Goal: Task Accomplishment & Management: Use online tool/utility

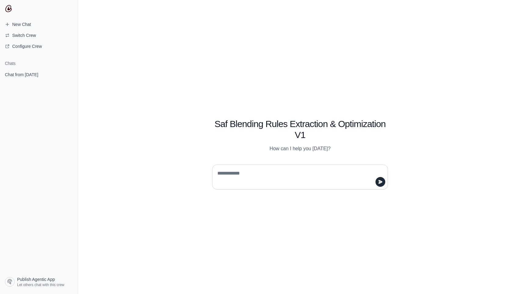
click at [174, 95] on div "Saf Blending Rules Extraction & Optimization V1 How can I help you today?" at bounding box center [299, 147] width 443 height 294
click at [13, 44] on span "Configure Crew" at bounding box center [27, 46] width 30 height 6
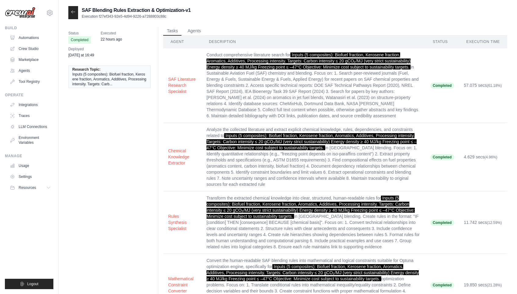
click at [74, 12] on icon at bounding box center [73, 11] width 4 height 3
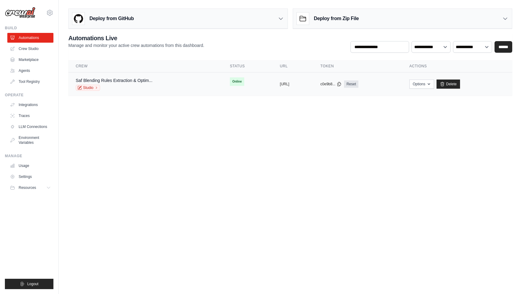
click at [157, 86] on div "Saf Blending Rules Extraction & Optim... Studio" at bounding box center [145, 83] width 139 height 13
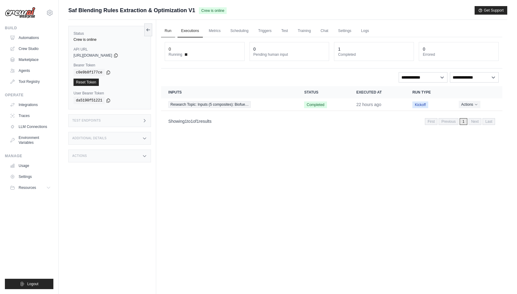
click at [172, 27] on link "Run" at bounding box center [168, 31] width 14 height 13
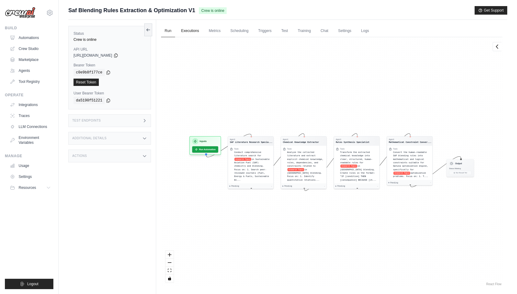
click at [187, 30] on link "Executions" at bounding box center [190, 31] width 25 height 13
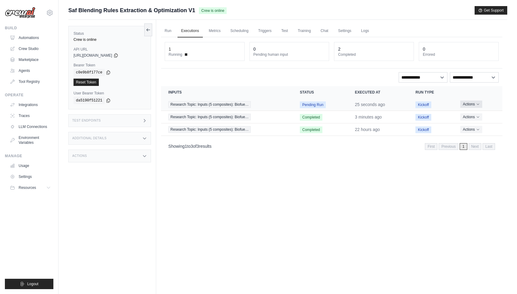
click at [472, 107] on button "Actions" at bounding box center [471, 104] width 22 height 7
click at [466, 115] on link "View Details" at bounding box center [475, 116] width 39 height 10
click at [286, 162] on div "Run Executions Metrics Scheduling Triggers Test Training Chat Settings Logs 1 R…" at bounding box center [331, 167] width 351 height 294
click at [467, 105] on button "Actions" at bounding box center [471, 104] width 22 height 7
click at [468, 116] on link "View Details" at bounding box center [475, 116] width 39 height 10
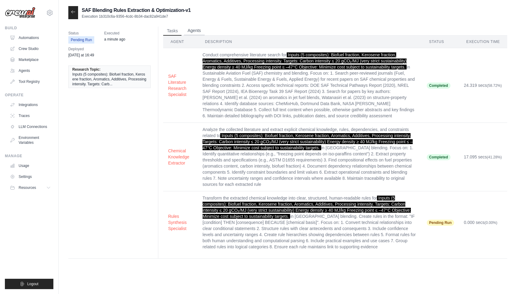
click at [190, 32] on button "Agents" at bounding box center [194, 30] width 21 height 9
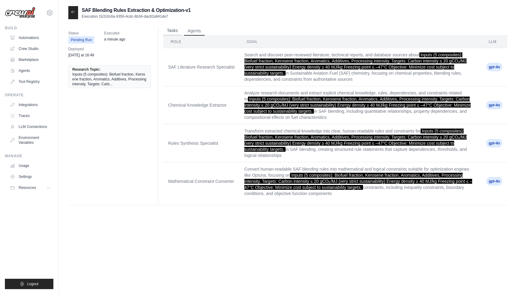
click at [175, 31] on button "Tasks" at bounding box center [172, 30] width 18 height 9
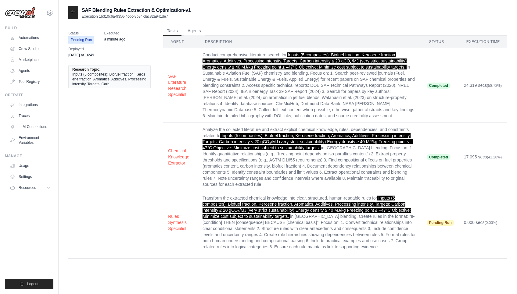
click at [75, 13] on icon at bounding box center [73, 11] width 5 height 5
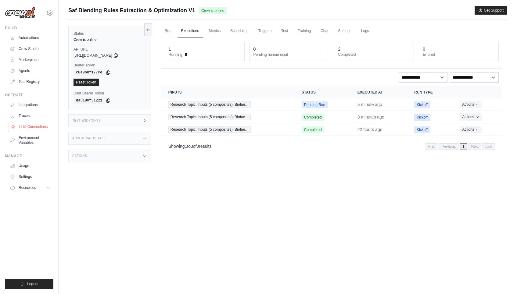
click at [34, 127] on link "LLM Connections" at bounding box center [31, 127] width 46 height 10
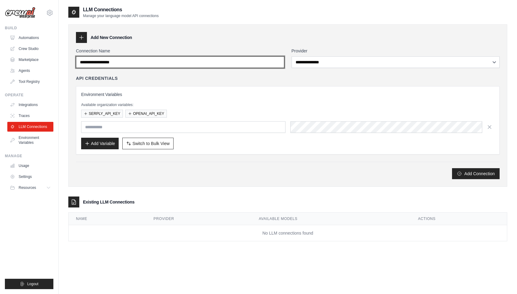
click at [180, 60] on input "Connection Name" at bounding box center [180, 62] width 208 height 12
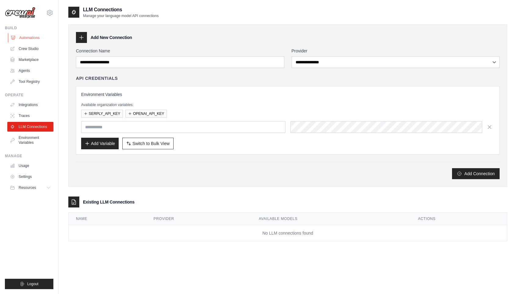
click at [33, 38] on link "Automations" at bounding box center [31, 38] width 46 height 10
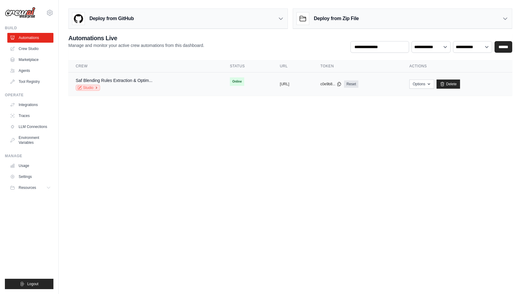
click at [96, 89] on icon at bounding box center [97, 88] width 4 height 4
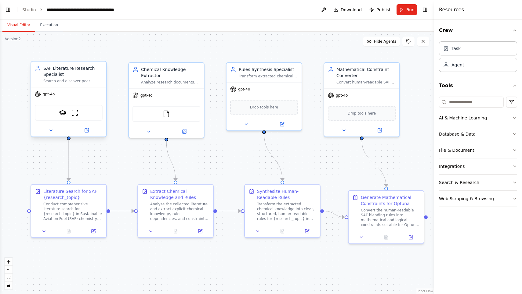
click at [65, 96] on div "gpt-4o" at bounding box center [68, 94] width 75 height 13
click at [46, 95] on span "gpt-4o" at bounding box center [49, 94] width 12 height 5
click at [39, 96] on icon at bounding box center [37, 93] width 5 height 5
click at [345, 95] on span "gpt-4o" at bounding box center [341, 94] width 12 height 5
click at [79, 88] on div "gpt-4o" at bounding box center [68, 94] width 75 height 13
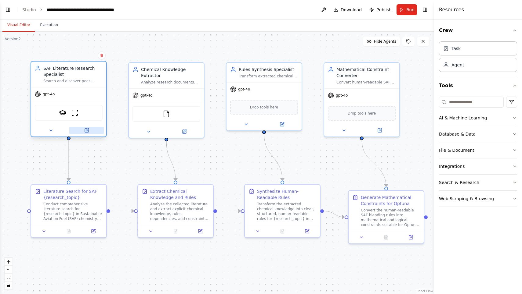
click at [85, 129] on icon at bounding box center [87, 131] width 4 height 4
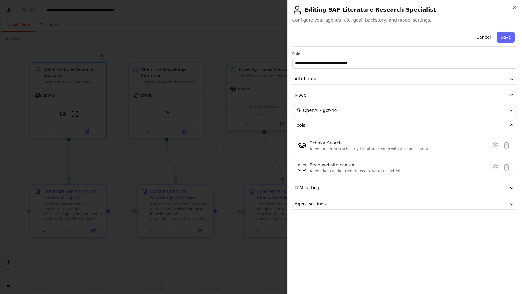
click at [336, 111] on div "OpenAI - gpt-4o" at bounding box center [401, 110] width 210 height 6
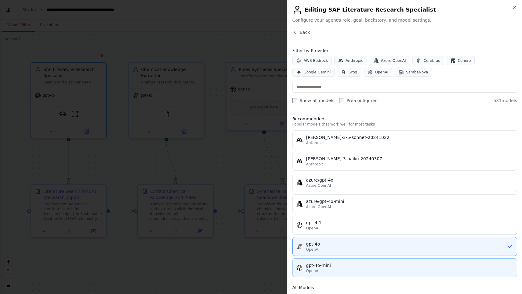
click at [382, 264] on div "gpt-4o-mini" at bounding box center [409, 266] width 207 height 6
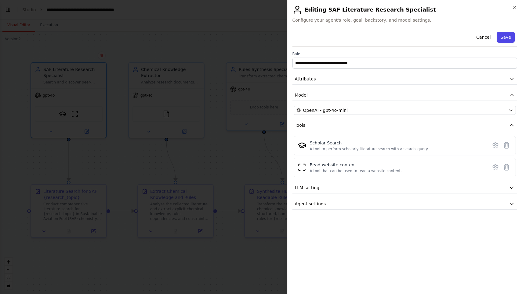
click at [506, 35] on button "Save" at bounding box center [506, 37] width 18 height 11
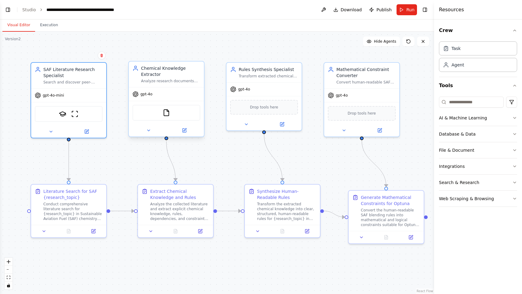
click at [150, 96] on span "gpt-4o" at bounding box center [146, 94] width 12 height 5
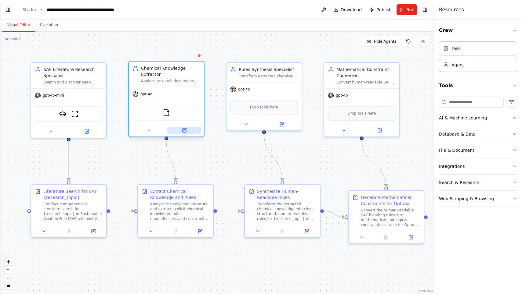
click at [188, 131] on button at bounding box center [184, 130] width 34 height 7
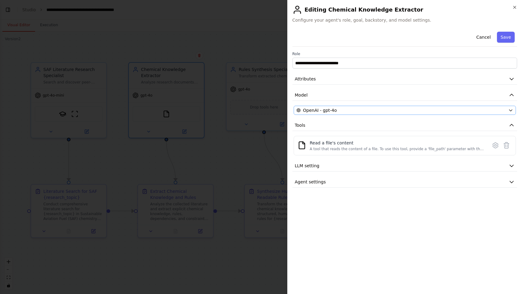
click at [354, 109] on div "OpenAI - gpt-4o" at bounding box center [401, 110] width 210 height 6
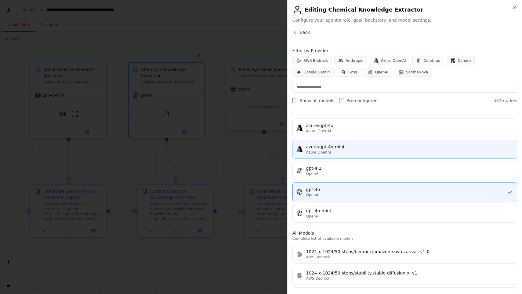
scroll to position [86, 0]
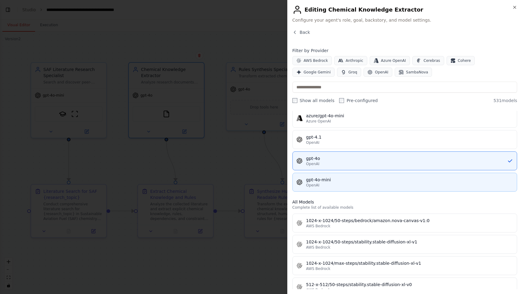
click at [353, 183] on div "gpt-4o-mini" at bounding box center [409, 180] width 207 height 6
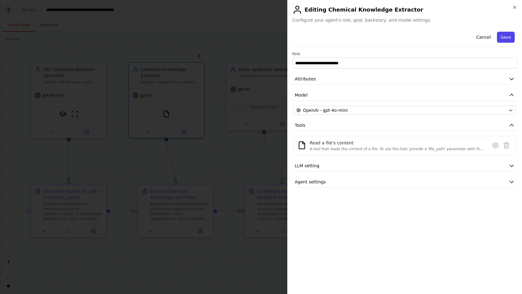
click at [505, 38] on button "Save" at bounding box center [506, 37] width 18 height 11
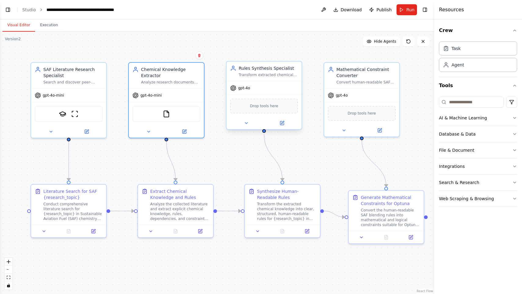
click at [263, 90] on div "gpt-4o" at bounding box center [263, 87] width 75 height 13
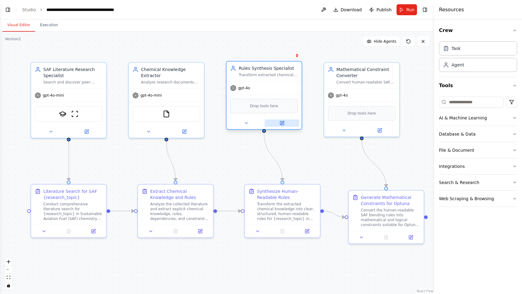
click at [281, 124] on icon at bounding box center [282, 123] width 4 height 4
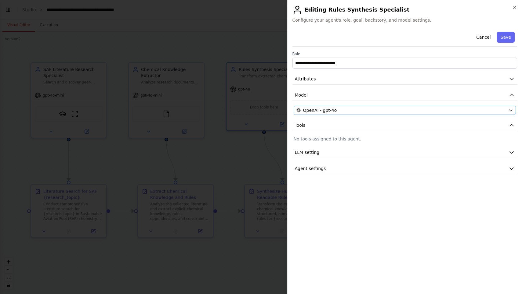
click at [343, 111] on div "OpenAI - gpt-4o" at bounding box center [401, 110] width 210 height 6
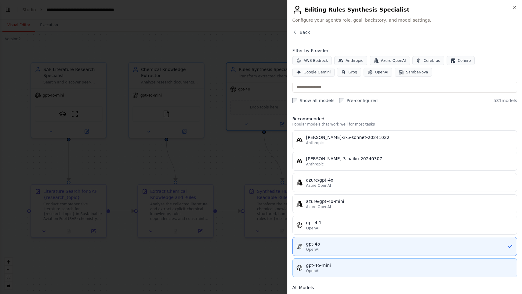
click at [343, 265] on div "gpt-4o-mini" at bounding box center [409, 266] width 207 height 6
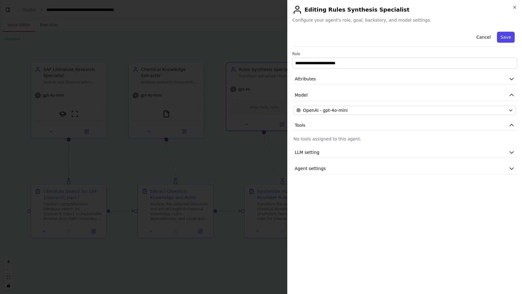
click at [509, 37] on button "Save" at bounding box center [506, 37] width 18 height 11
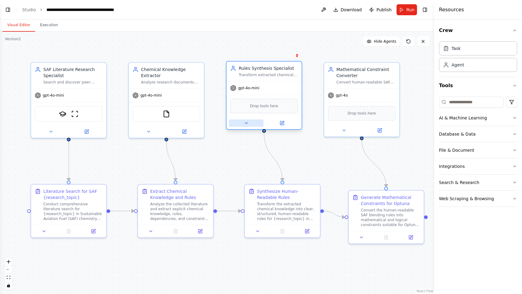
click at [249, 126] on button at bounding box center [246, 123] width 34 height 7
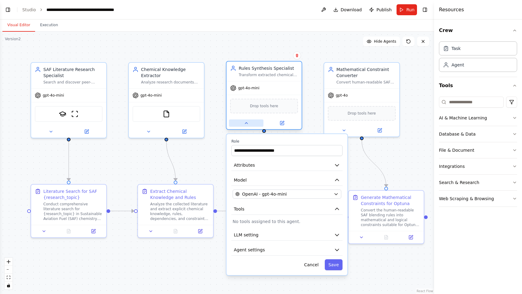
click at [249, 126] on button at bounding box center [246, 123] width 34 height 7
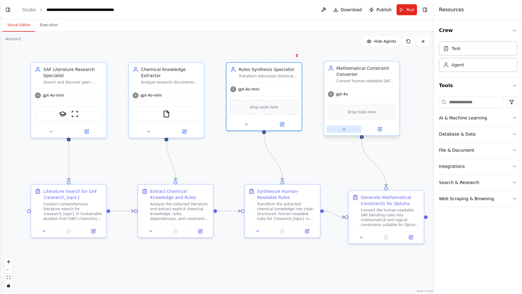
click at [339, 128] on button at bounding box center [343, 129] width 34 height 7
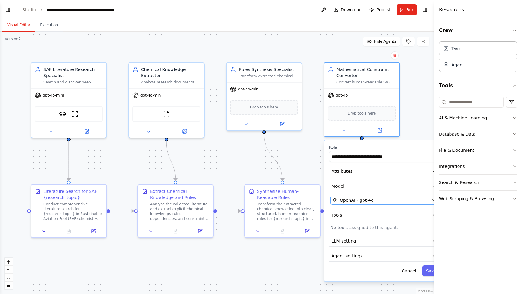
click at [364, 199] on span "OpenAI - gpt-4o" at bounding box center [356, 200] width 34 height 6
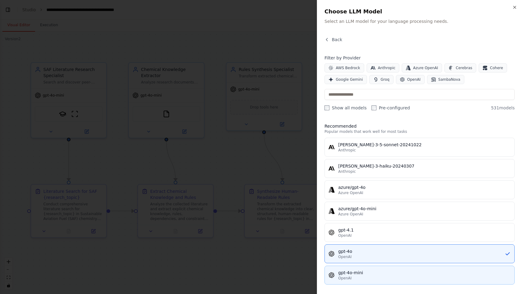
click at [371, 275] on div "gpt-4o-mini" at bounding box center [424, 273] width 172 height 6
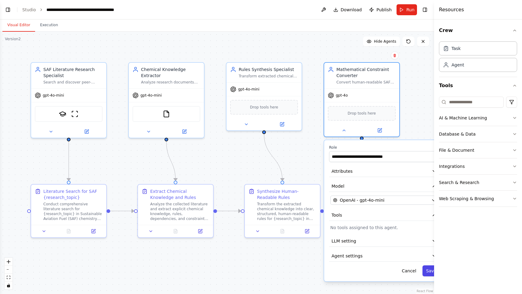
click at [428, 272] on button "Save" at bounding box center [431, 271] width 18 height 11
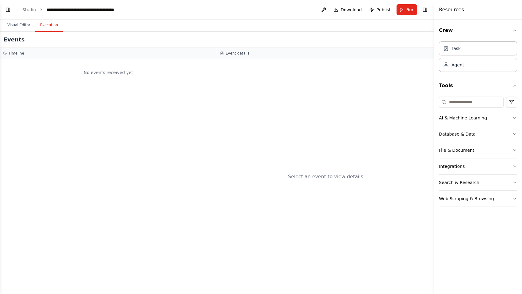
click at [51, 27] on button "Execution" at bounding box center [49, 25] width 28 height 13
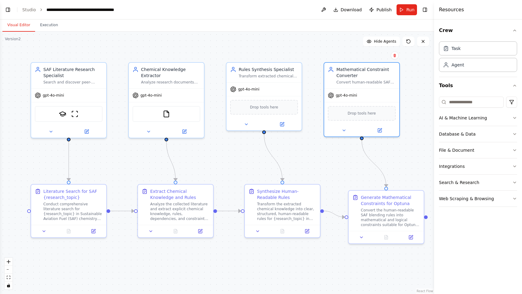
click at [17, 26] on button "Visual Editor" at bounding box center [18, 25] width 33 height 13
click at [387, 12] on span "Publish" at bounding box center [383, 10] width 15 height 6
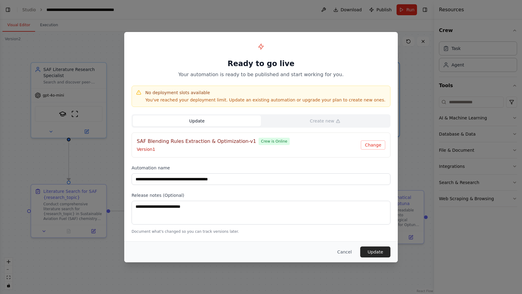
click at [214, 124] on button "Update" at bounding box center [197, 121] width 128 height 11
click at [376, 146] on button "Change" at bounding box center [373, 145] width 24 height 9
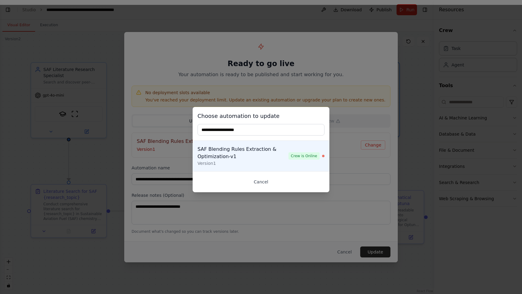
click at [264, 181] on button "Cancel" at bounding box center [260, 182] width 127 height 11
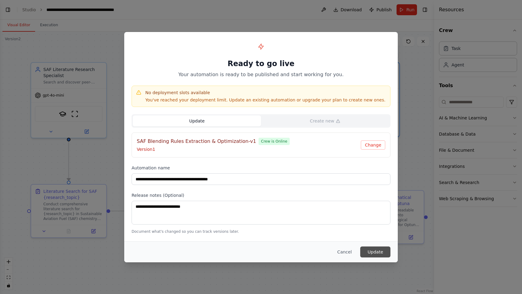
click at [376, 253] on button "Update" at bounding box center [375, 252] width 30 height 11
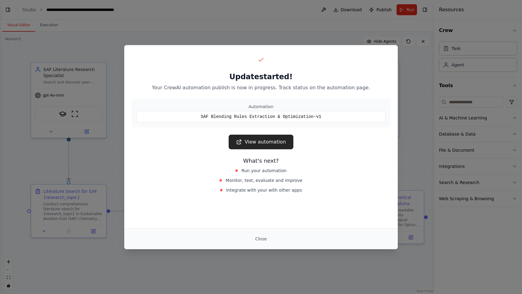
click at [257, 139] on link "View automation" at bounding box center [260, 142] width 64 height 15
click at [271, 146] on link "View automation" at bounding box center [260, 142] width 64 height 15
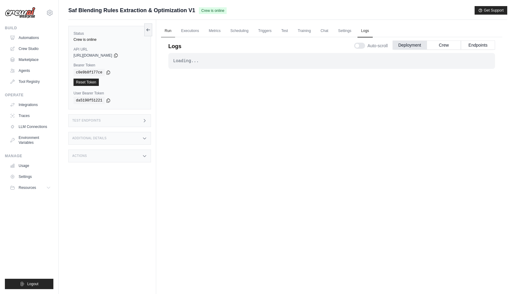
click at [168, 31] on link "Run" at bounding box center [168, 31] width 14 height 13
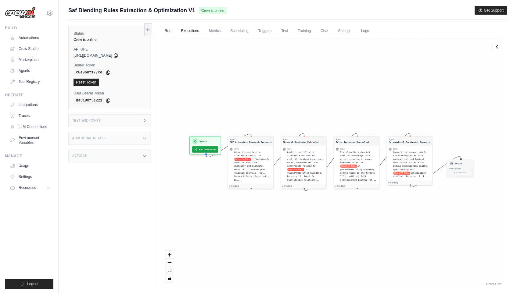
click at [187, 32] on link "Executions" at bounding box center [190, 31] width 25 height 13
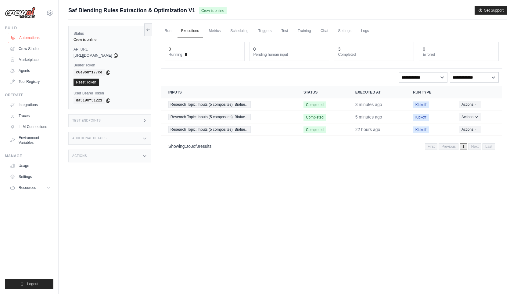
click at [23, 38] on link "Automations" at bounding box center [31, 38] width 46 height 10
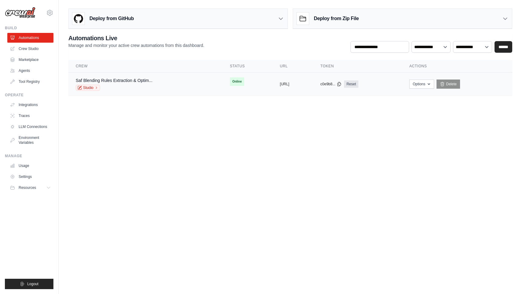
click at [157, 79] on div "Saf Blending Rules Extraction & Optim... Studio" at bounding box center [145, 83] width 139 height 13
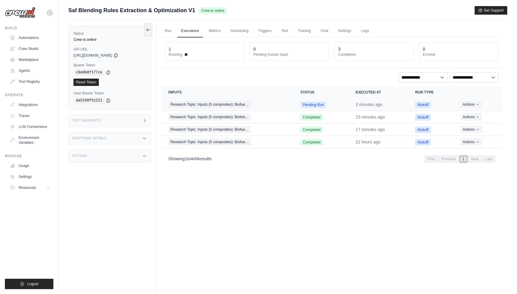
click at [240, 106] on span "Research Topic: Inputs (5 composites): Biofue…" at bounding box center [209, 104] width 83 height 7
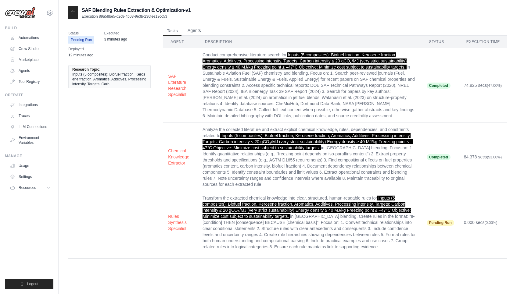
click at [195, 30] on button "Agents" at bounding box center [194, 30] width 21 height 9
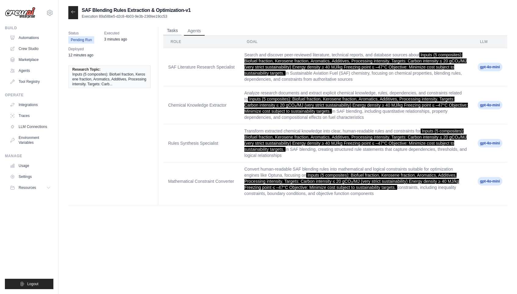
click at [174, 31] on button "Tasks" at bounding box center [172, 30] width 18 height 9
